Goal: Task Accomplishment & Management: Use online tool/utility

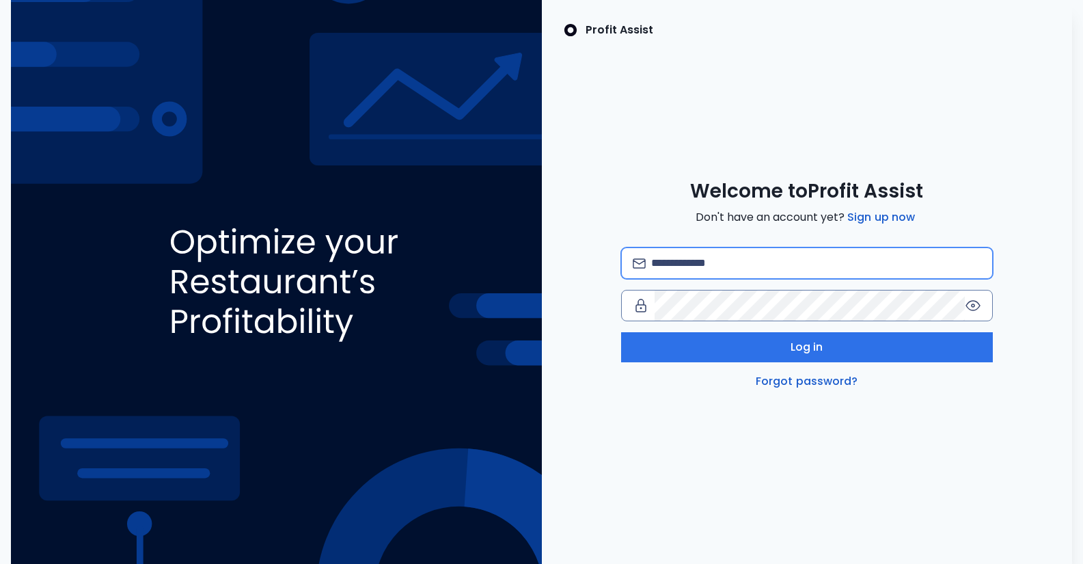
click at [700, 267] on input "email" at bounding box center [816, 263] width 330 height 30
type input "**********"
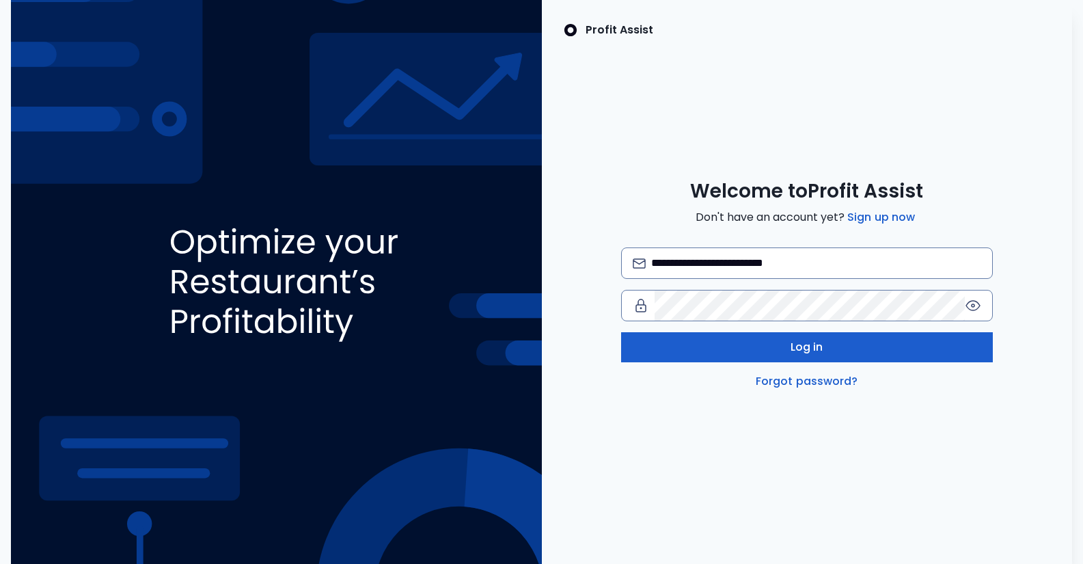
click at [806, 351] on span "Log in" at bounding box center [807, 347] width 33 height 16
